Goal: Information Seeking & Learning: Learn about a topic

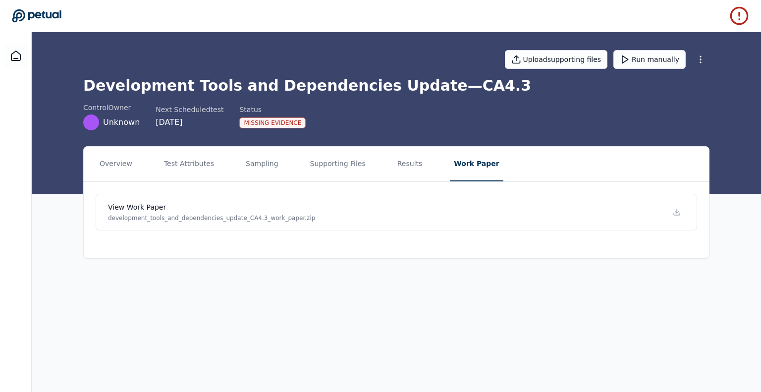
click at [190, 178] on button "Test Attributes" at bounding box center [189, 164] width 58 height 35
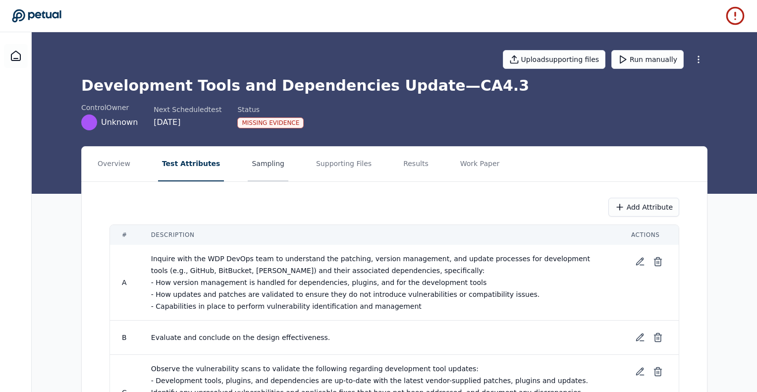
click at [248, 169] on button "Sampling" at bounding box center [268, 164] width 41 height 35
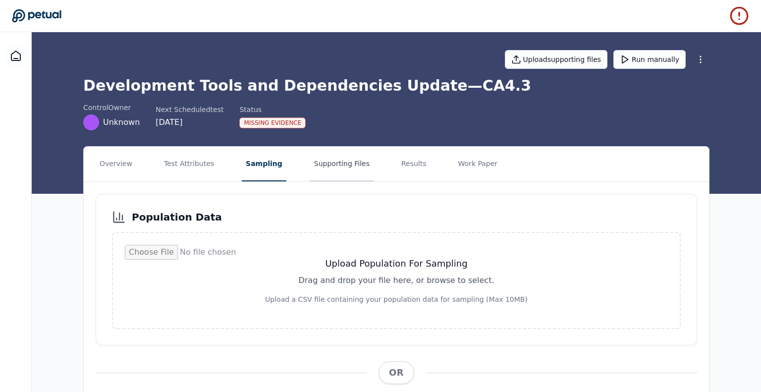
click at [319, 173] on button "Supporting Files" at bounding box center [341, 164] width 63 height 35
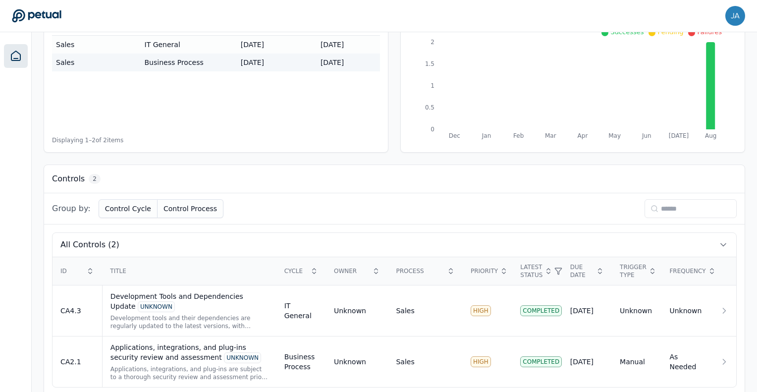
scroll to position [158, 0]
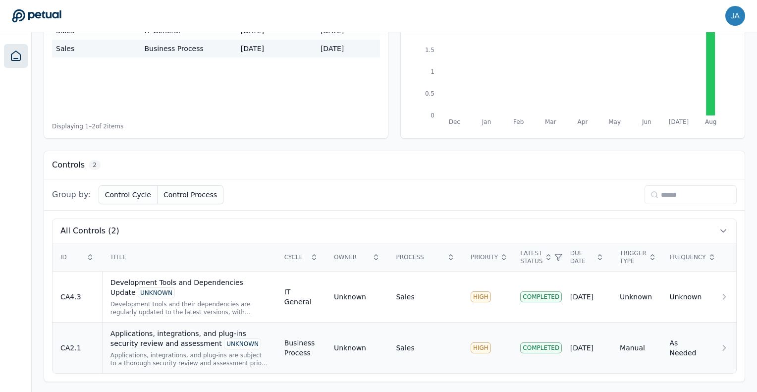
click at [176, 331] on div "Applications, integrations, and plug-ins security review and assessment UNKNOWN" at bounding box center [189, 338] width 158 height 21
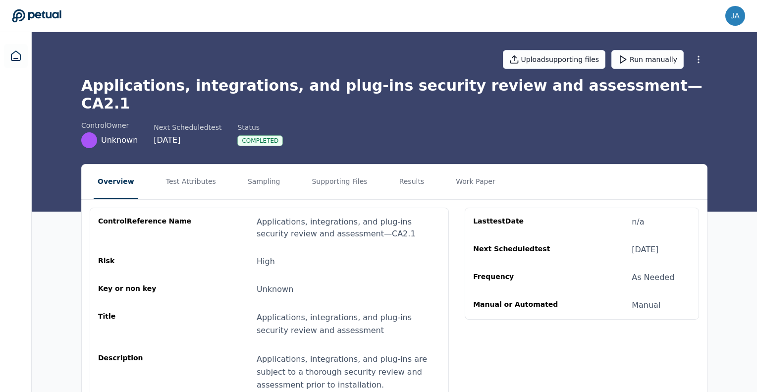
scroll to position [57, 0]
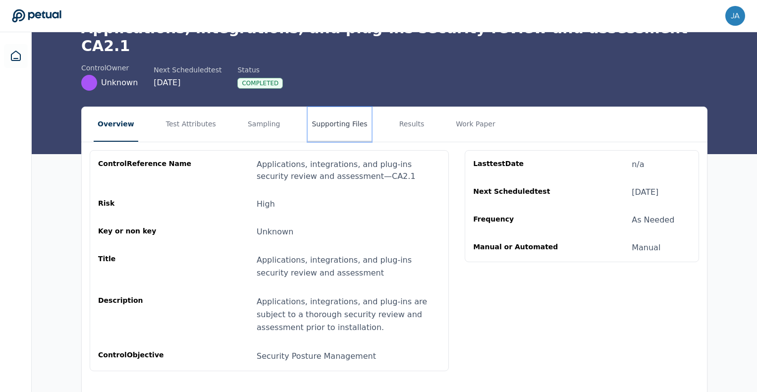
click at [308, 118] on button "Supporting Files" at bounding box center [339, 124] width 63 height 35
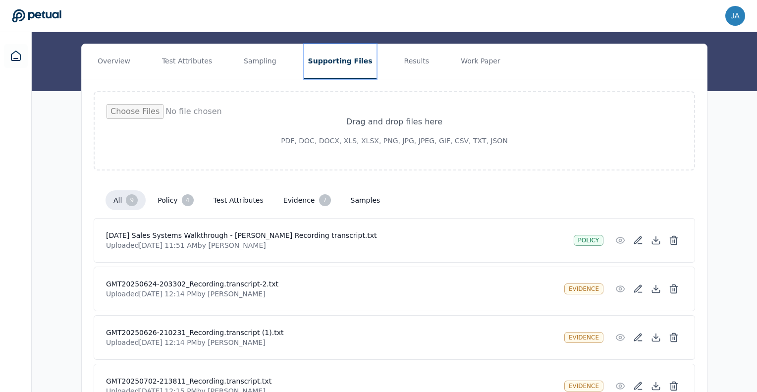
scroll to position [103, 0]
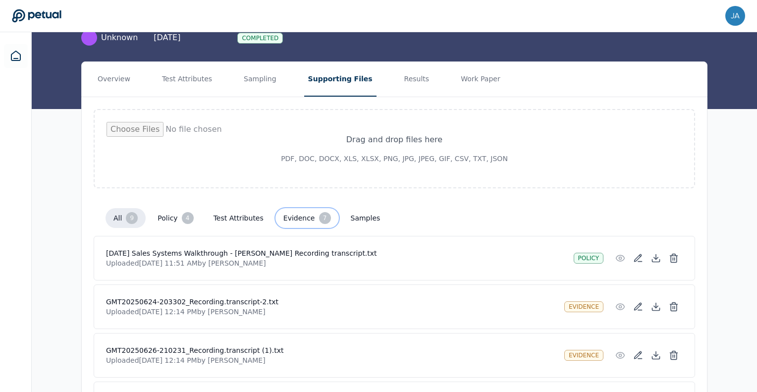
click at [301, 208] on button "Evidence 7" at bounding box center [306, 218] width 63 height 20
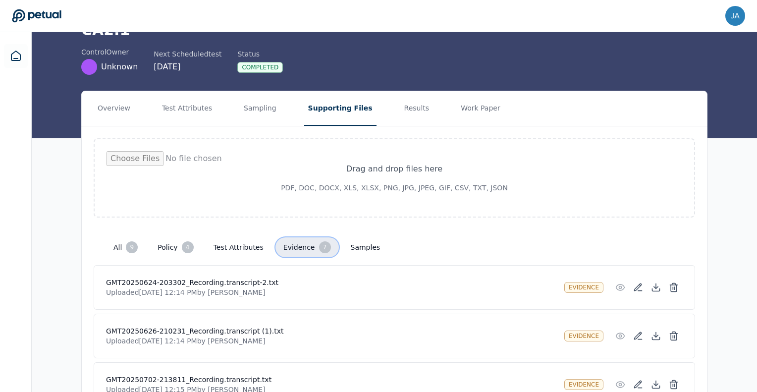
scroll to position [73, 0]
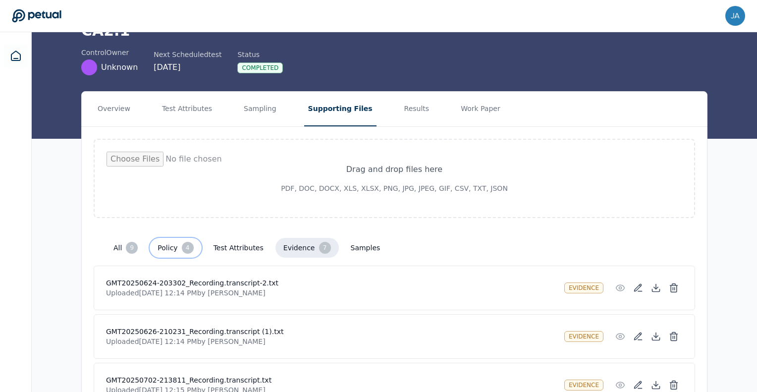
click at [165, 238] on button "Policy 4" at bounding box center [175, 248] width 51 height 20
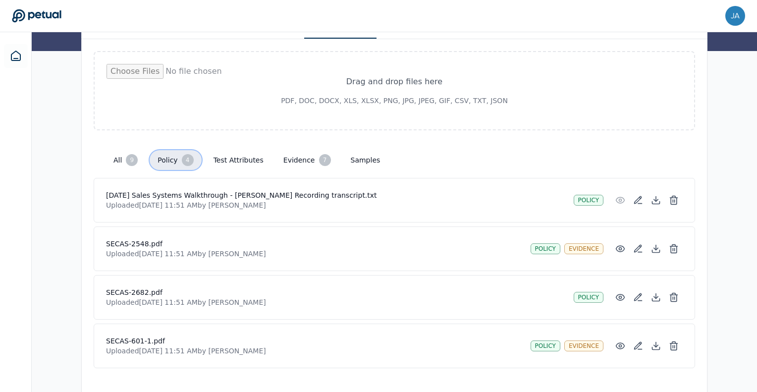
scroll to position [160, 0]
click at [294, 150] on button "Evidence 7" at bounding box center [306, 160] width 63 height 20
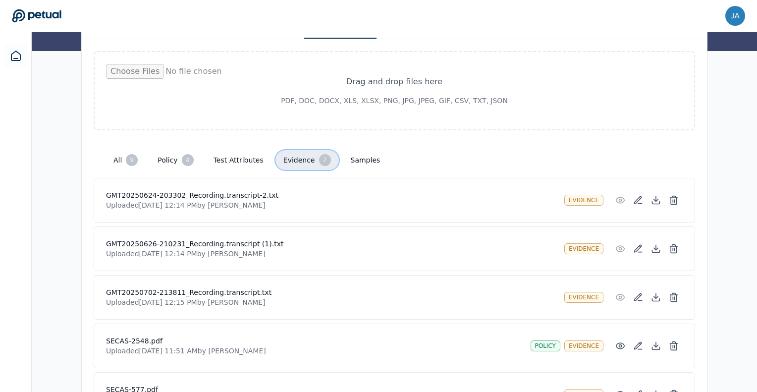
scroll to position [306, 0]
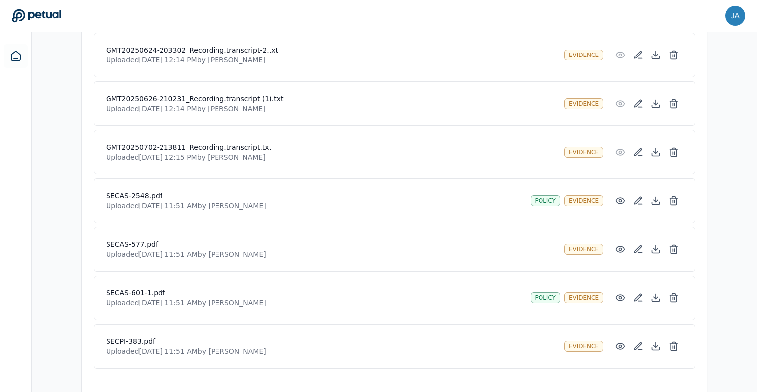
click at [36, 263] on div "Overview Test Attributes Sampling Supporting Files Results Work Paper Drag and …" at bounding box center [394, 127] width 725 height 538
click at [290, 250] on p "Uploaded Sep 11, 2025, 11:51 AM by Jaysen Wibowo" at bounding box center [331, 255] width 450 height 10
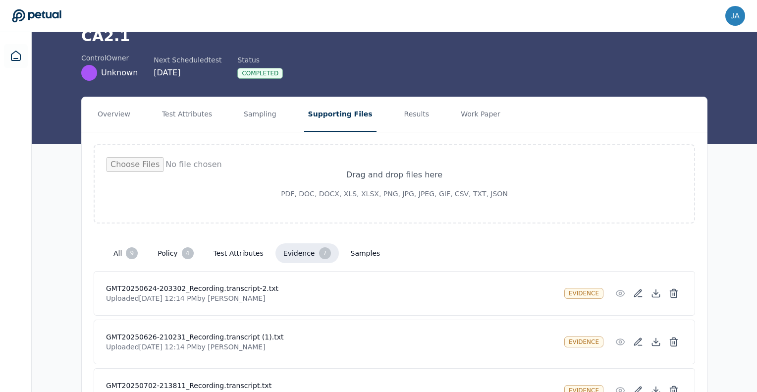
scroll to position [67, 0]
